Goal: Feedback & Contribution: Submit feedback/report problem

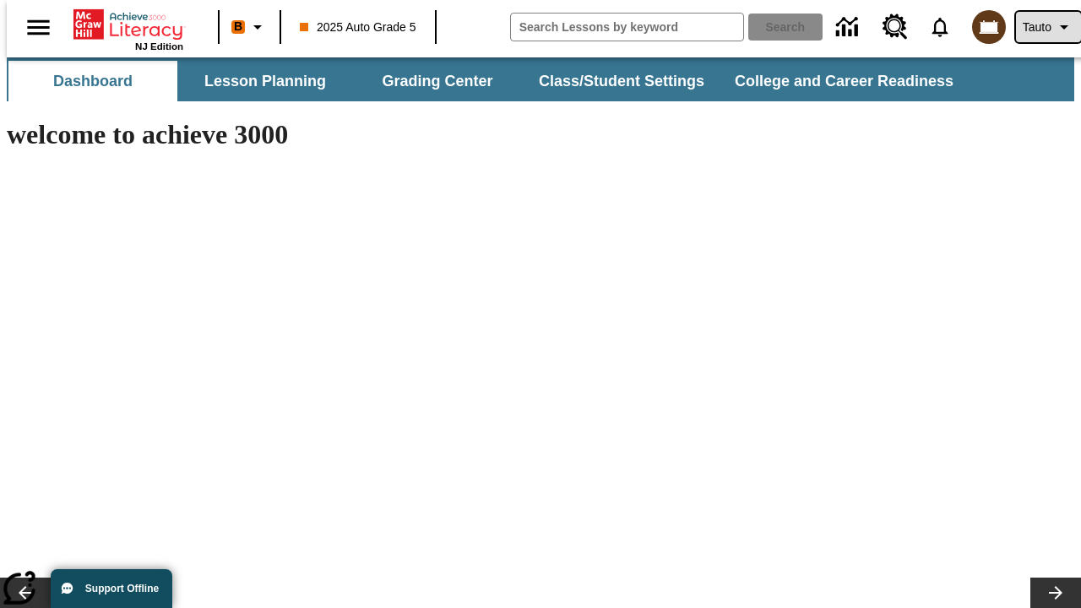
click at [1040, 27] on span "Tauto" at bounding box center [1037, 28] width 29 height 18
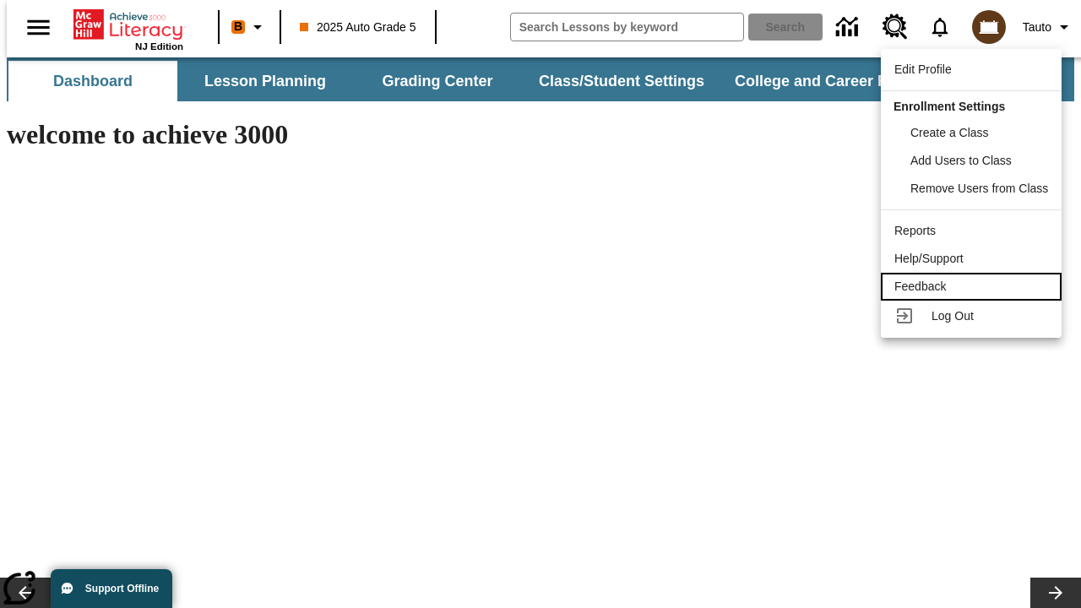
click at [974, 286] on div "Feedback" at bounding box center [971, 287] width 154 height 18
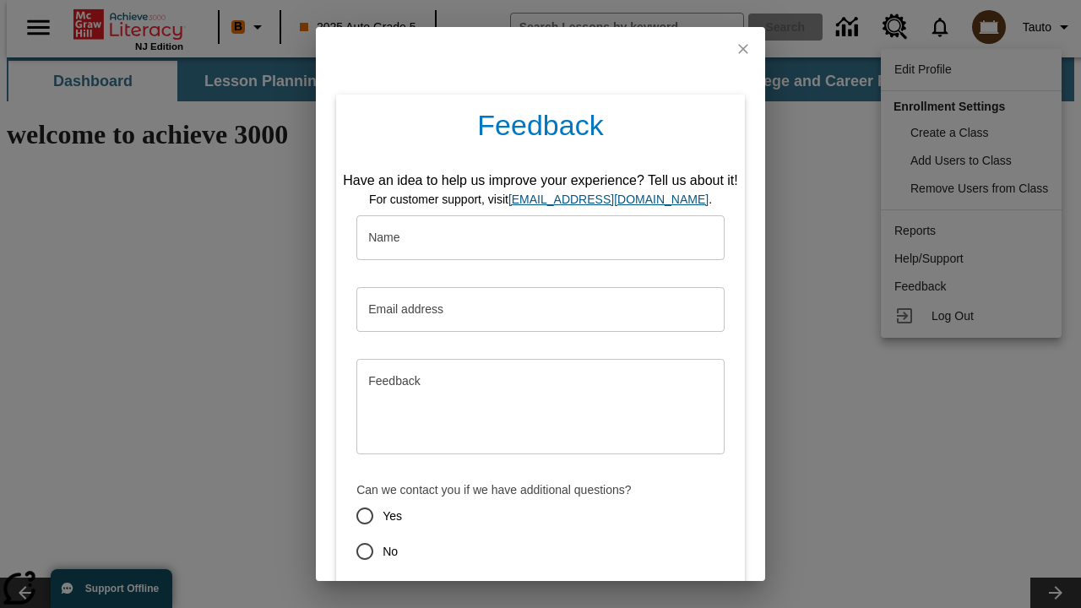
click at [452, 596] on button "Submit" at bounding box center [462, 611] width 67 height 31
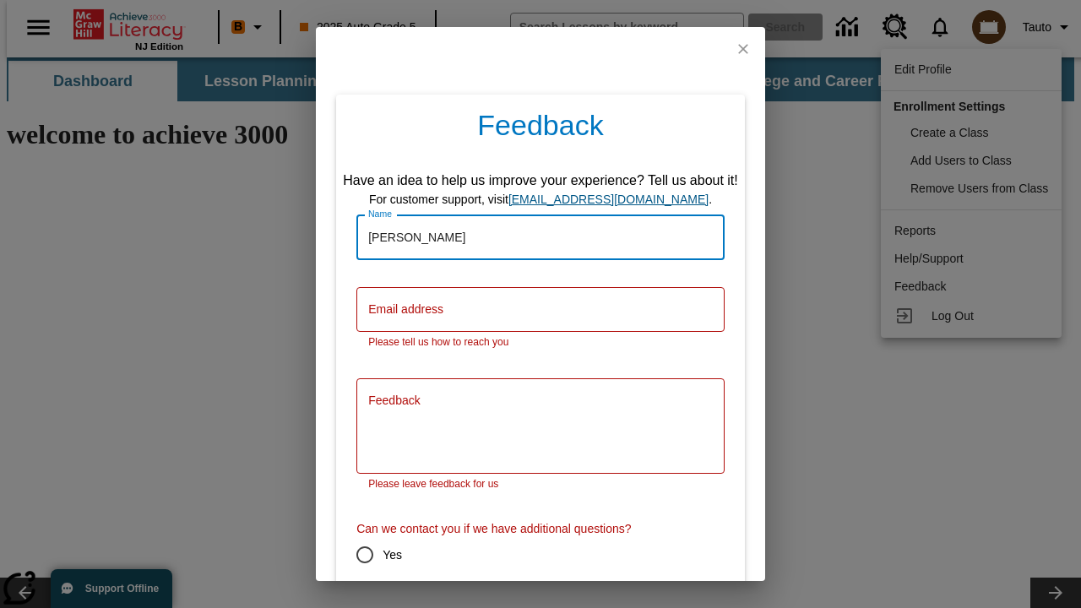
type input "[PERSON_NAME]"
type input "[EMAIL_ADDRESS][DOMAIN_NAME]"
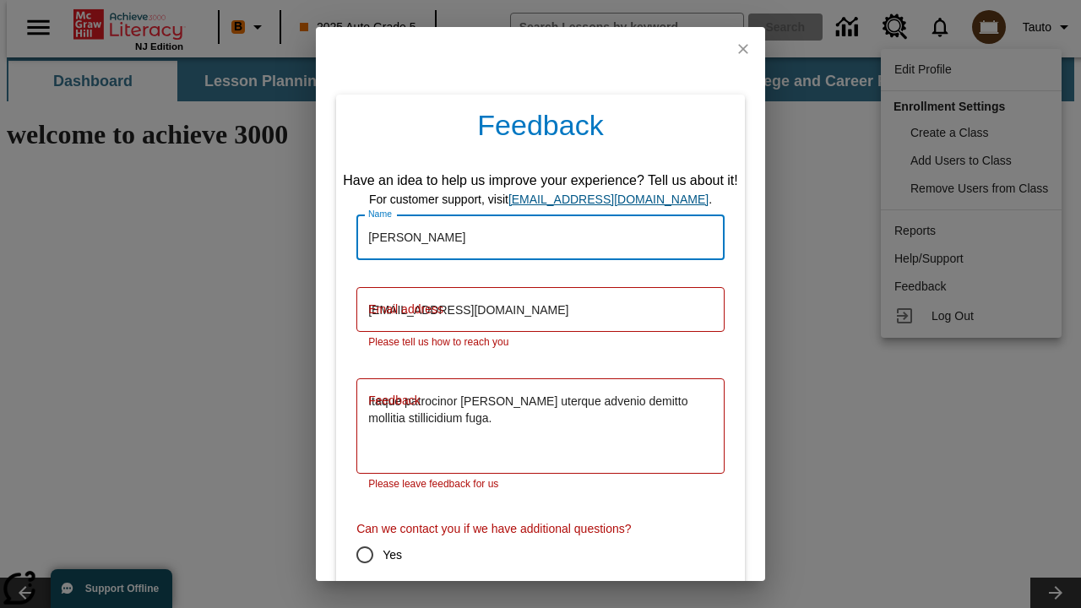
type textarea "Itaque patrocinor [PERSON_NAME] uterque advenio demitto mollitia stillicidium f…"
click at [353, 573] on input "No" at bounding box center [364, 590] width 35 height 35
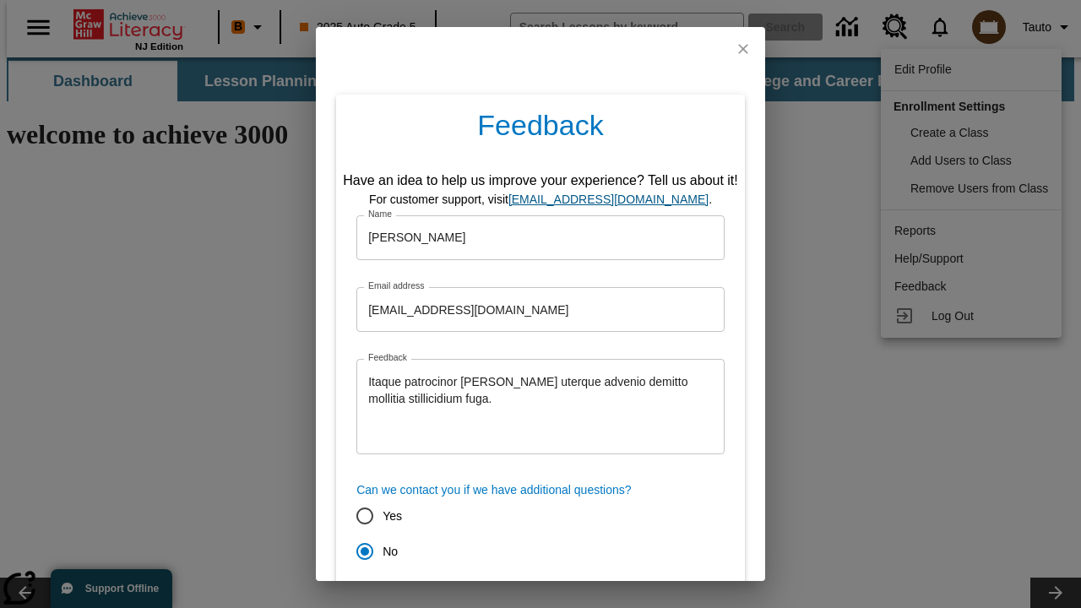
click at [452, 596] on button "Submit" at bounding box center [462, 611] width 67 height 31
radio input "false"
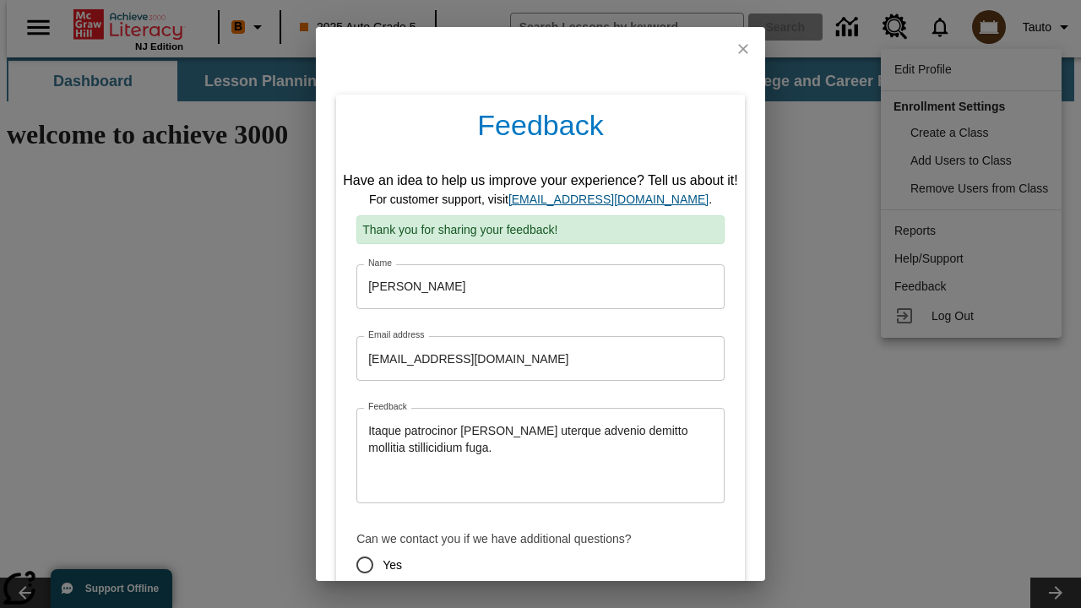
scroll to position [84, 0]
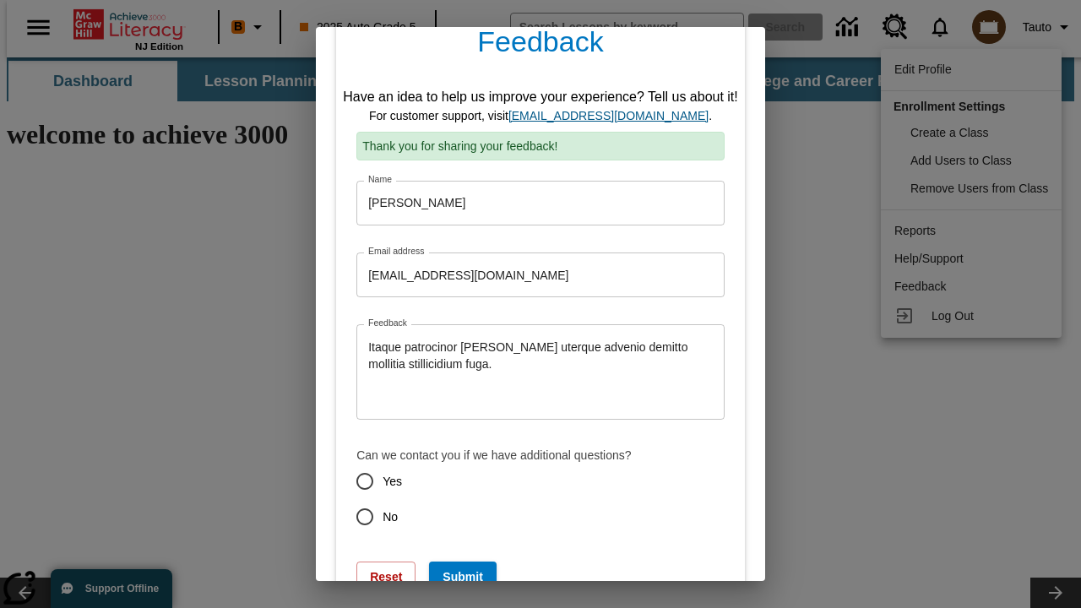
click at [614, 116] on link "[EMAIL_ADDRESS][DOMAIN_NAME]" at bounding box center [608, 116] width 200 height 14
